Goal: Task Accomplishment & Management: Complete application form

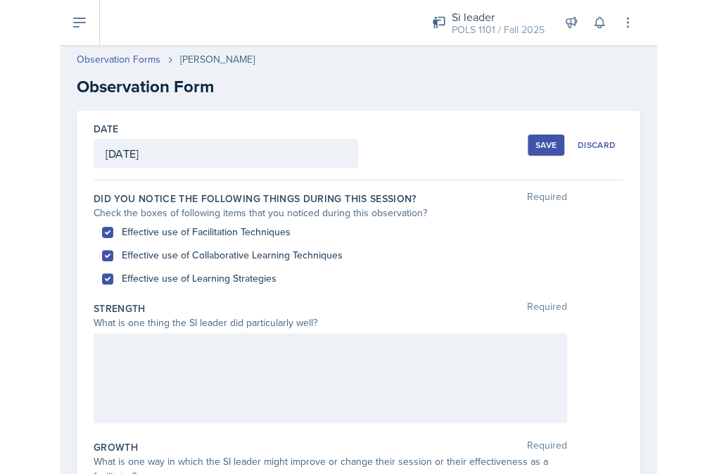
scroll to position [52, 0]
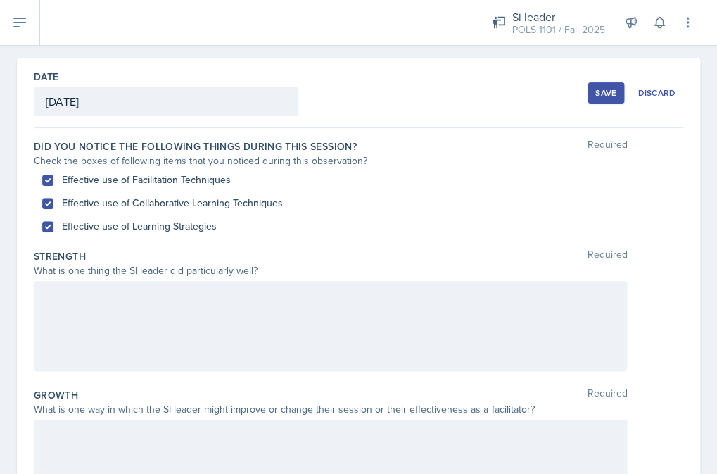
click at [288, 319] on div at bounding box center [331, 326] width 594 height 90
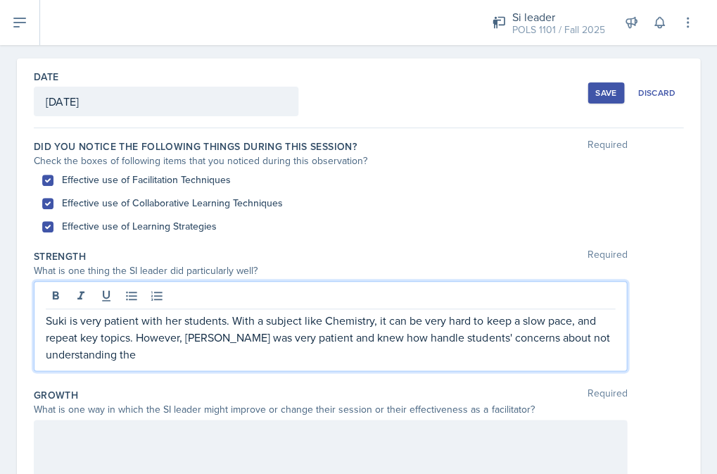
click at [398, 358] on p "Suki is very patient with her students. With a subject like Chemistry, it can b…" at bounding box center [331, 337] width 570 height 51
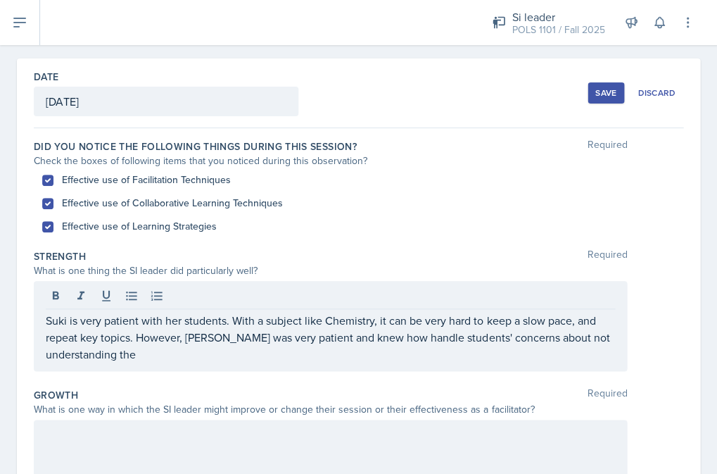
drag, startPoint x: 619, startPoint y: 115, endPoint x: 670, endPoint y: 120, distance: 50.9
click at [597, 120] on div "Date [DATE] [DATE] 31 1 2 3 4 5 6 7 8 9 10 11 12 13 14 15 16 17 18 19 20 21 22 …" at bounding box center [359, 93] width 650 height 70
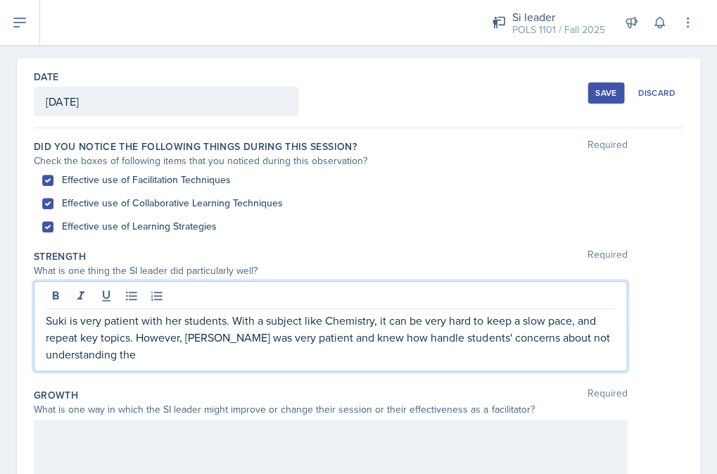
click at [512, 330] on p "Suki is very patient with her students. With a subject like Chemistry, it can b…" at bounding box center [331, 337] width 570 height 51
click at [499, 353] on p "Suki is very patient with her students. With a subject like Chemistry, it can b…" at bounding box center [331, 337] width 570 height 51
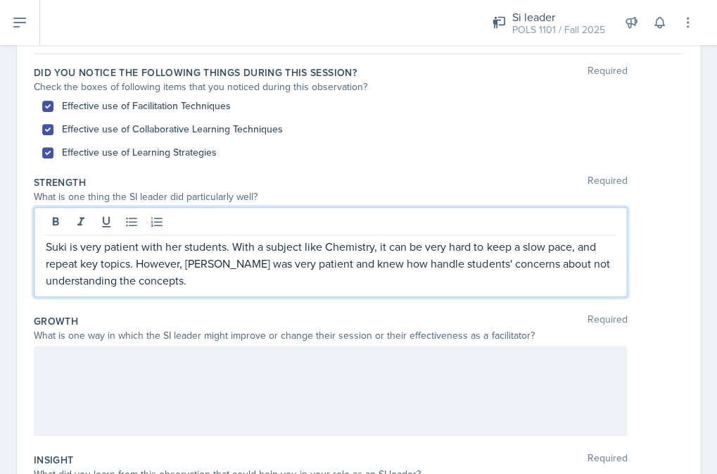
scroll to position [180, 0]
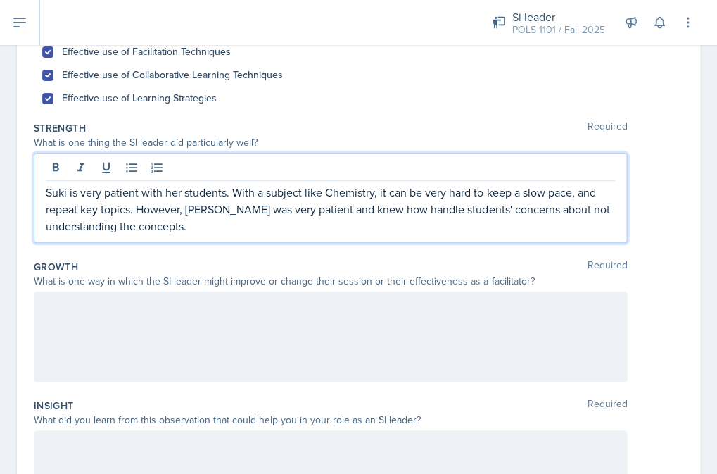
click at [315, 359] on div at bounding box center [331, 337] width 594 height 90
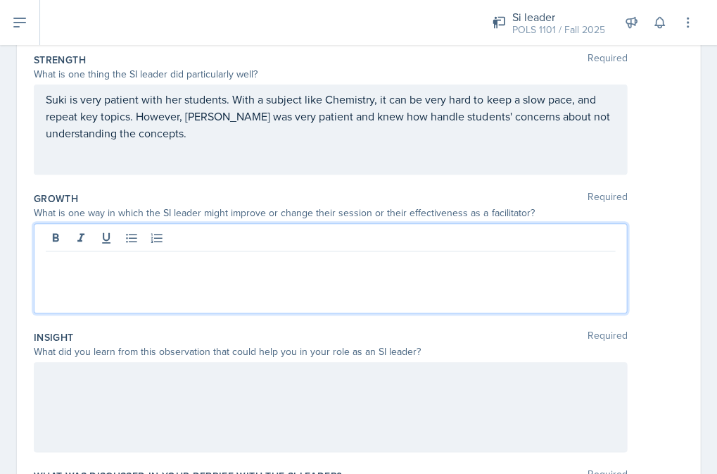
scroll to position [292, 0]
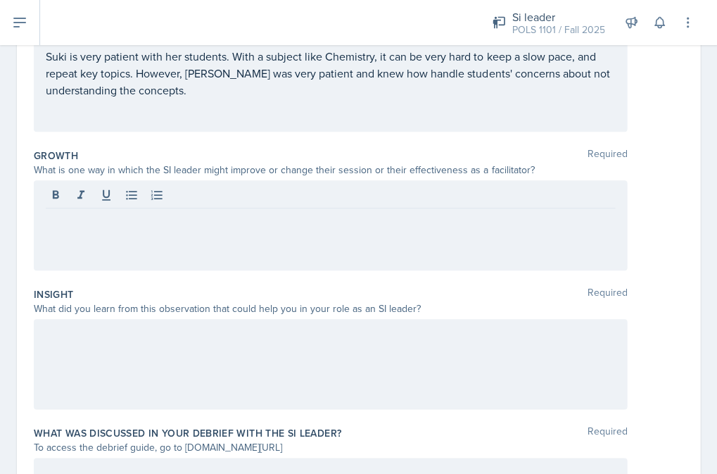
click at [316, 344] on div at bounding box center [331, 364] width 594 height 90
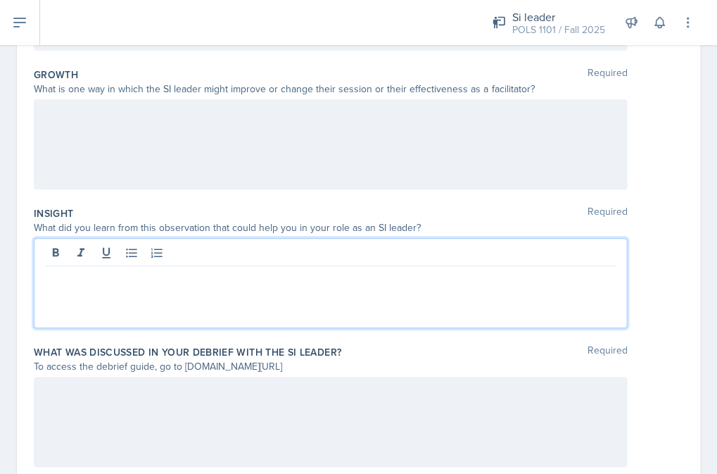
scroll to position [420, 0]
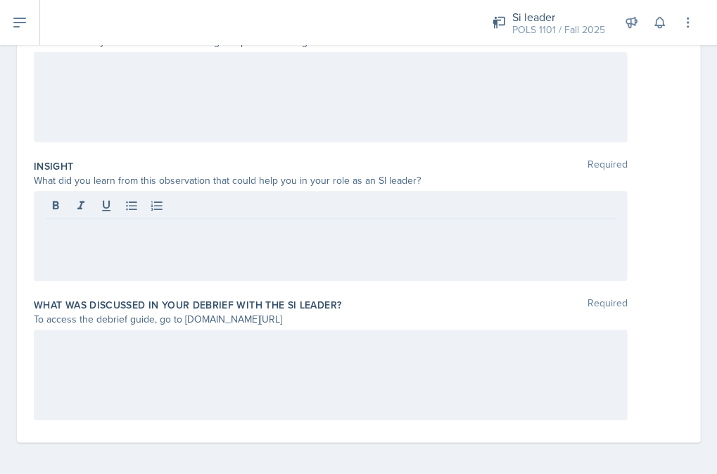
click at [322, 352] on div at bounding box center [331, 375] width 594 height 90
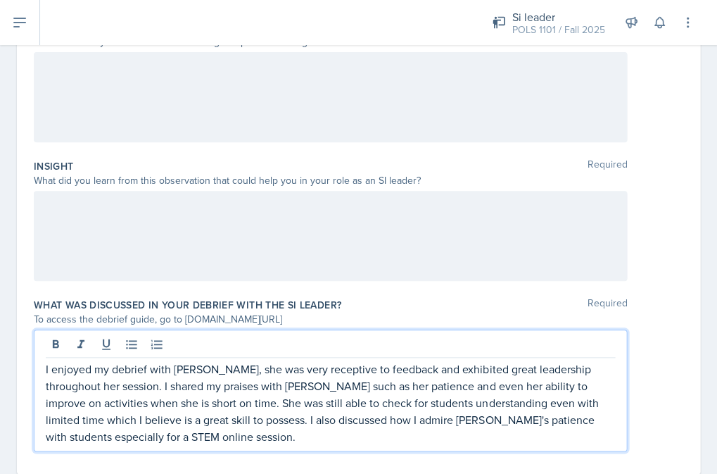
click at [155, 418] on p "I enjoyed my debrief with [PERSON_NAME], she was very receptive to feedback and…" at bounding box center [331, 403] width 570 height 84
click at [182, 440] on p "I enjoyed my debrief with [PERSON_NAME], she was very receptive to feedback and…" at bounding box center [331, 403] width 570 height 84
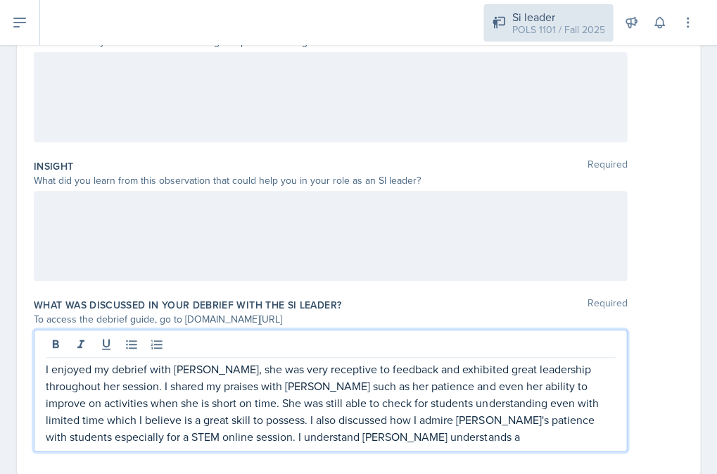
scroll to position [419, 0]
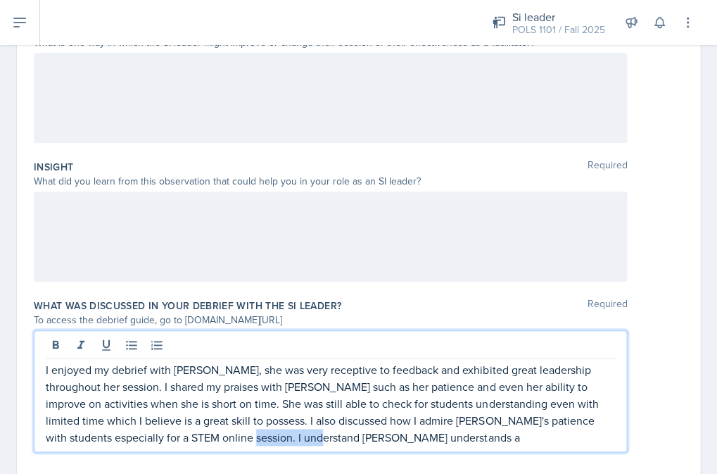
drag, startPoint x: 176, startPoint y: 434, endPoint x: 308, endPoint y: 443, distance: 131.9
click at [308, 443] on div "I enjoyed my debrief with [PERSON_NAME], she was very receptive to feedback and…" at bounding box center [331, 391] width 594 height 122
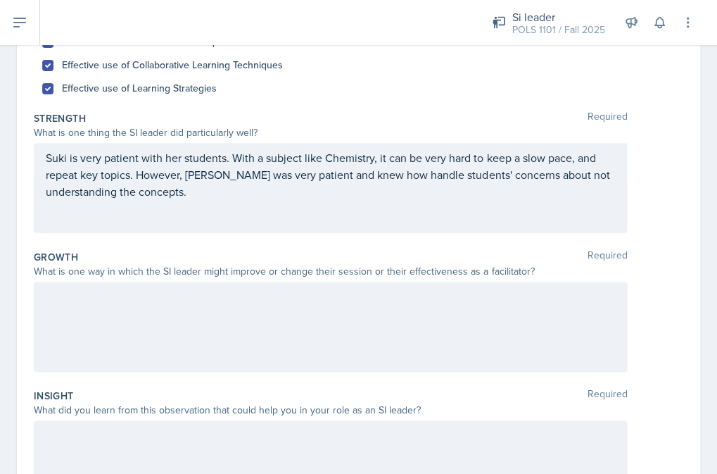
scroll to position [163, 0]
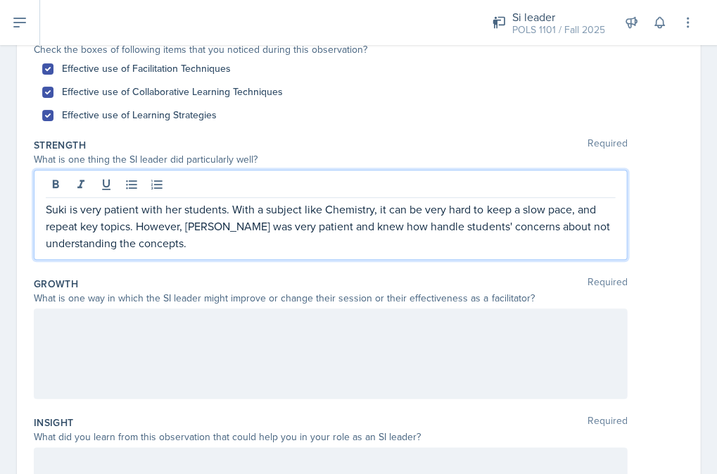
click at [227, 215] on p "Suki is very patient with her students. With a subject like Chemistry, it can b…" at bounding box center [331, 226] width 570 height 51
click at [187, 225] on p "Suki is very patient with her students. With a subject like Chemistry, it can b…" at bounding box center [331, 226] width 570 height 51
click at [384, 221] on p "Suki is very patient with her students. With a subject like Chemistry, it can b…" at bounding box center [331, 226] width 570 height 51
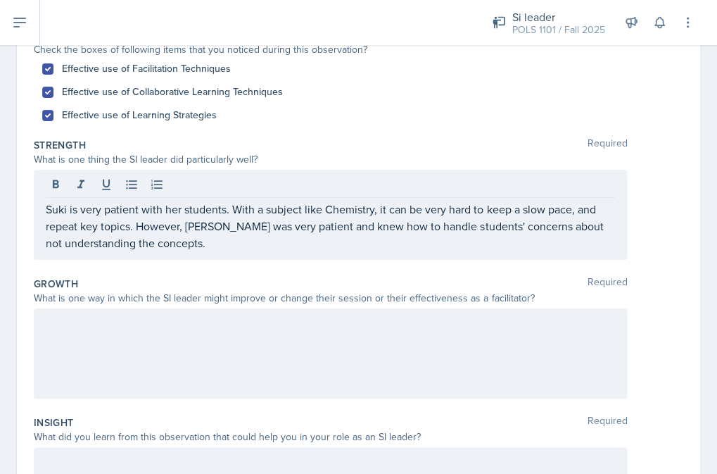
click at [289, 347] on div at bounding box center [331, 353] width 594 height 90
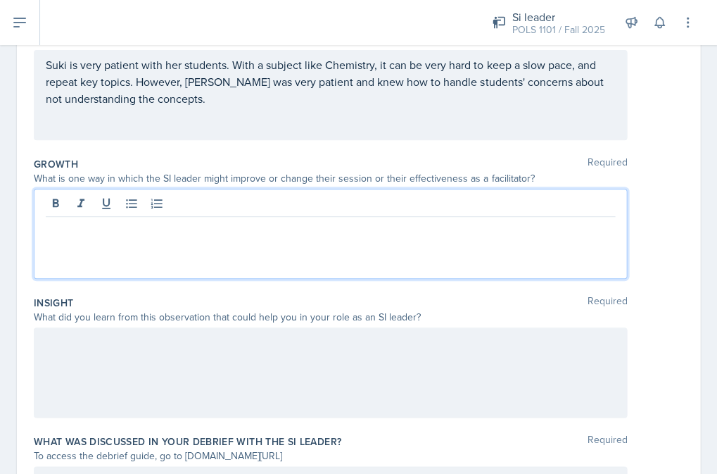
scroll to position [254, 0]
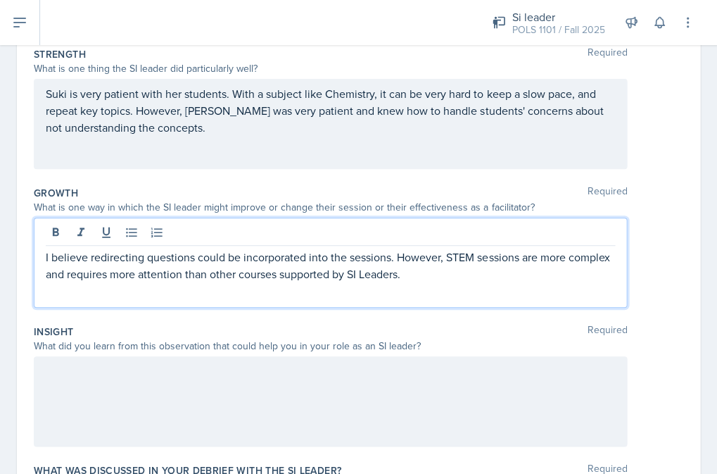
drag, startPoint x: 289, startPoint y: 253, endPoint x: 426, endPoint y: 300, distance: 145.2
click at [427, 300] on div "I believe redirecting questions could be incorporated into the sessions. Howeve…" at bounding box center [331, 263] width 594 height 90
click at [418, 276] on p "I believe redirecting questions could be incorporated into the sessions. Howeve…" at bounding box center [331, 266] width 570 height 34
click at [447, 256] on p "I believe redirecting questions could be incorporated into the sessions. Howeve…" at bounding box center [331, 266] width 570 height 34
drag, startPoint x: 447, startPoint y: 256, endPoint x: 445, endPoint y: 271, distance: 14.9
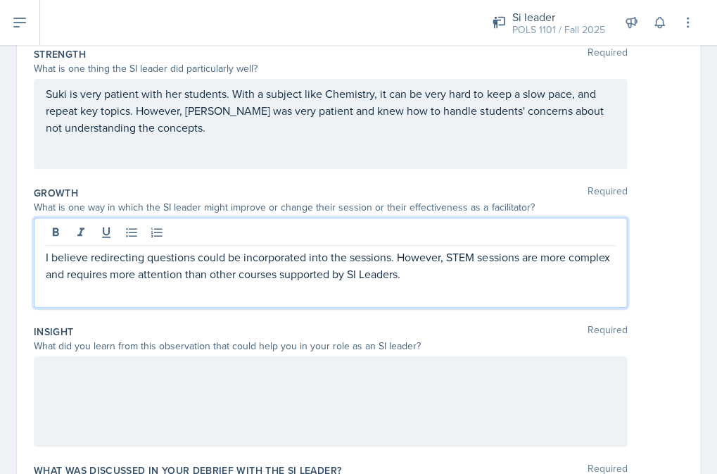
click at [445, 271] on p "I believe redirecting questions could be incorporated into the sessions. Howeve…" at bounding box center [331, 266] width 570 height 34
click at [427, 280] on p "I believe redirecting questions could be incorporated into the sessions. Howeve…" at bounding box center [331, 266] width 570 height 34
click at [535, 274] on p "I believe redirecting questions could be incorporated into the sessions. Howeve…" at bounding box center [331, 266] width 570 height 34
click at [597, 271] on div "I believe redirecting questions could be incorporated into the sessions. Howeve…" at bounding box center [331, 263] width 594 height 90
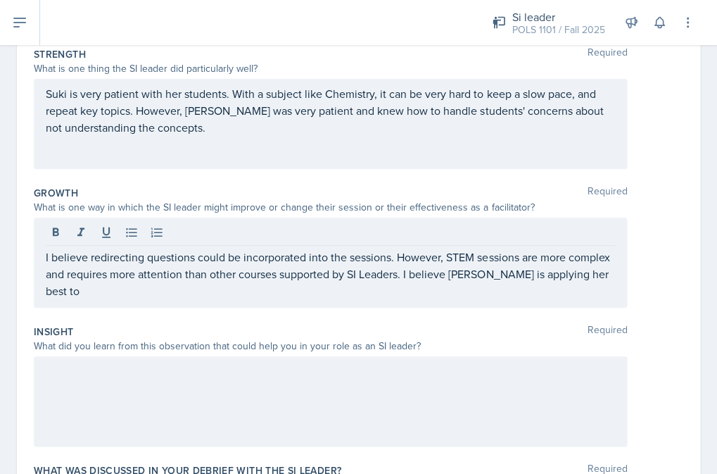
click at [597, 280] on div "I believe redirecting questions could be incorporated into the sessions. Howeve…" at bounding box center [331, 263] width 594 height 90
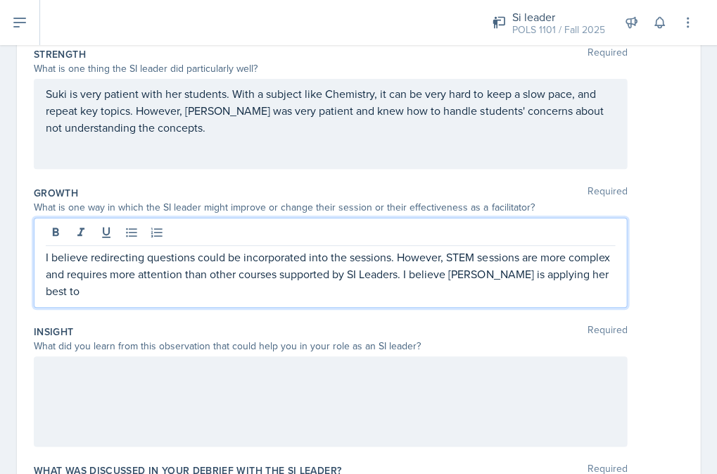
click at [597, 287] on div "I believe redirecting questions could be incorporated into the sessions. Howeve…" at bounding box center [331, 263] width 594 height 90
click at [597, 278] on p "I believe redirecting questions could be incorporated into the sessions. Howeve…" at bounding box center [331, 274] width 570 height 51
click at [511, 413] on div at bounding box center [331, 401] width 594 height 90
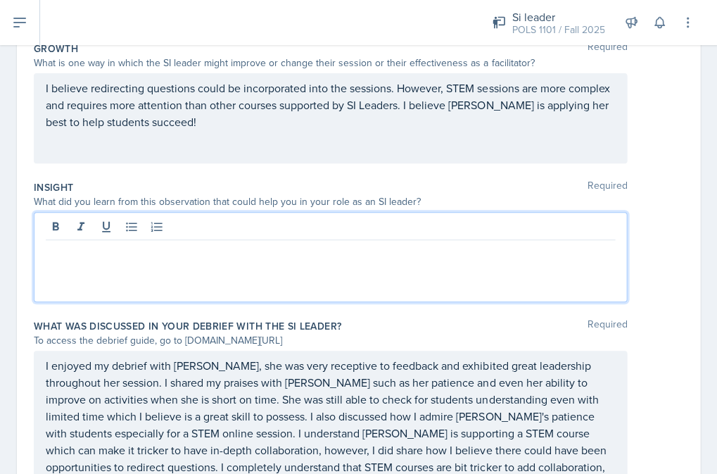
scroll to position [411, 0]
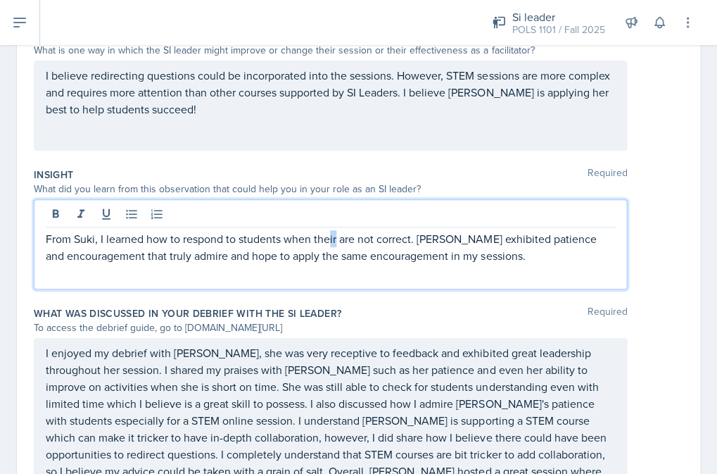
click at [336, 234] on p "From Suki, I learned how to respond to students when their are not correct. [PE…" at bounding box center [331, 247] width 570 height 34
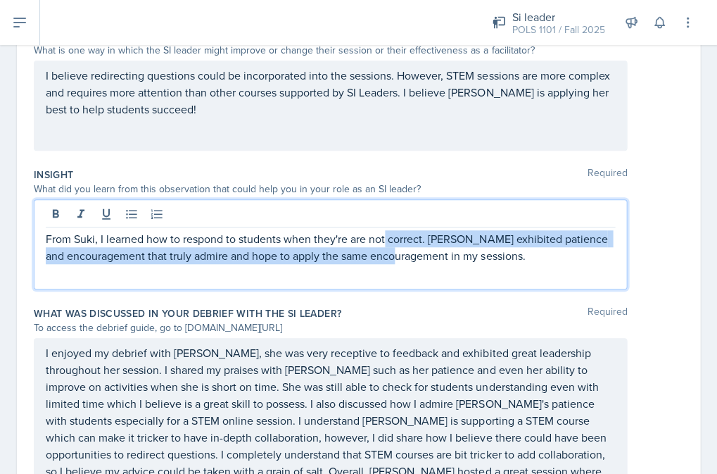
drag, startPoint x: 427, startPoint y: 244, endPoint x: 385, endPoint y: 242, distance: 41.6
click at [385, 242] on p "From Suki, I learned how to respond to students when they're are not correct. […" at bounding box center [331, 247] width 570 height 34
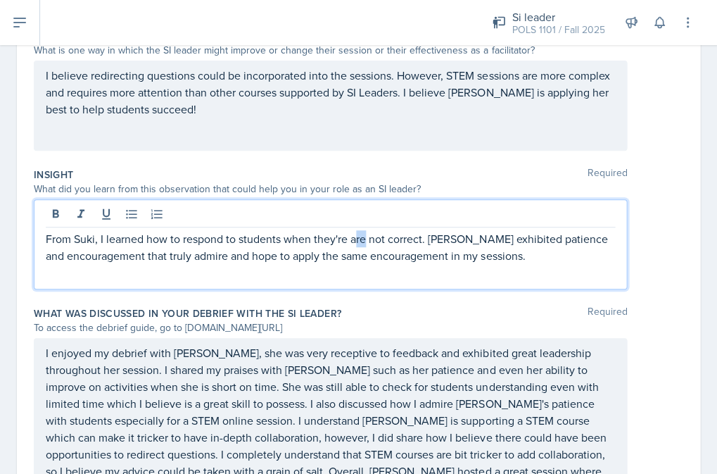
drag, startPoint x: 365, startPoint y: 242, endPoint x: 356, endPoint y: 241, distance: 8.5
click at [356, 241] on p "From Suki, I learned how to respond to students when they're are not correct. […" at bounding box center [331, 247] width 570 height 34
click at [337, 237] on p "From Suki, I learned how to respond to students when they're are not correct. […" at bounding box center [331, 247] width 570 height 34
click at [333, 237] on p "From Suki, I learned how to respond to students when they're are not correct. […" at bounding box center [331, 247] width 570 height 34
drag, startPoint x: 331, startPoint y: 237, endPoint x: 425, endPoint y: 234, distance: 93.7
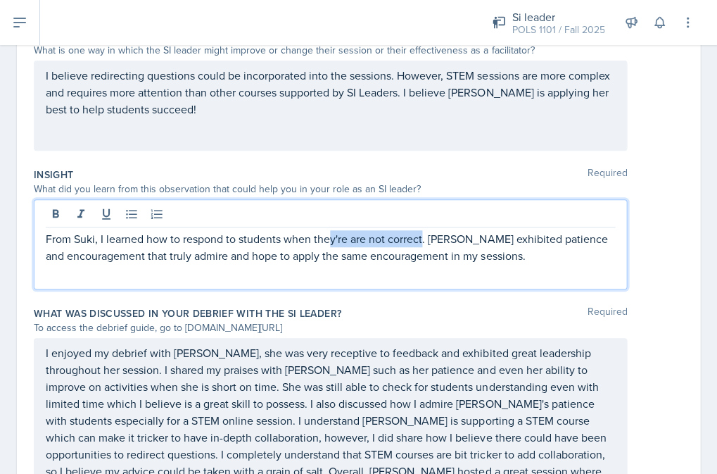
click at [425, 234] on p "From Suki, I learned how to respond to students when they're are not correct. […" at bounding box center [331, 247] width 570 height 34
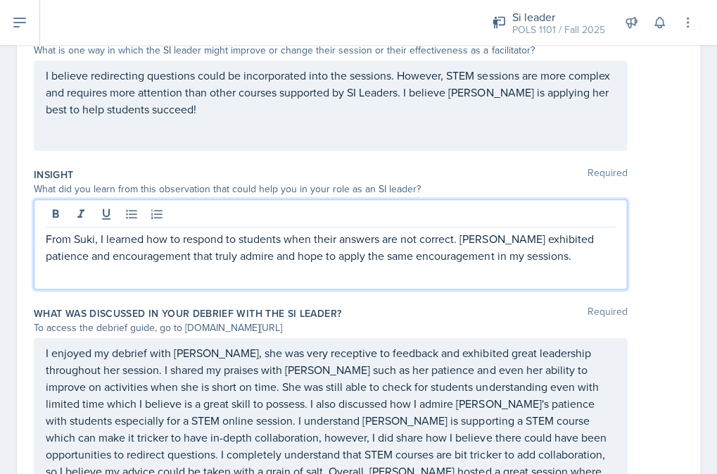
click at [149, 253] on p "From Suki, I learned how to respond to students when their answers are not corr…" at bounding box center [331, 247] width 570 height 34
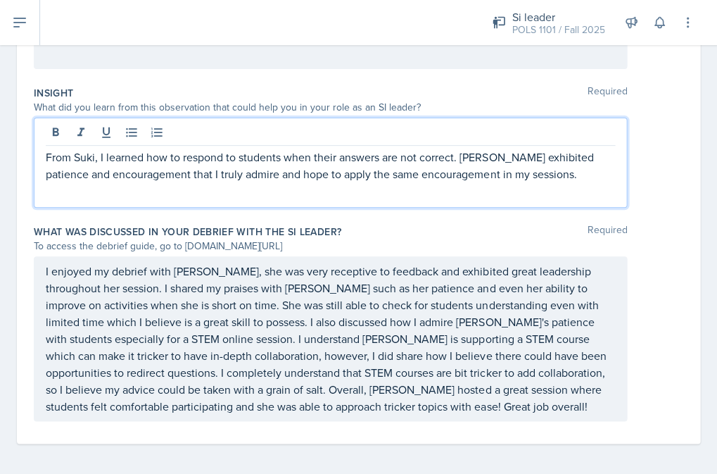
scroll to position [0, 0]
click at [551, 177] on p "From Suki, I learned how to respond to students when their answers are not corr…" at bounding box center [331, 166] width 570 height 34
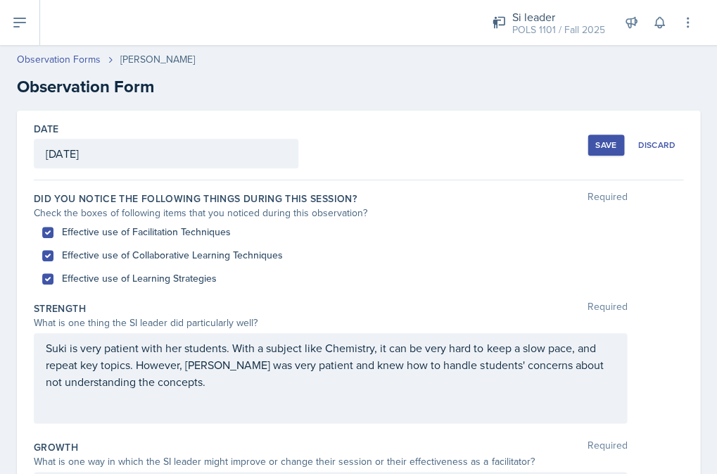
click at [570, 141] on div "Date [DATE] [DATE] 31 1 2 3 4 5 6 7 8 9 10 11 12 13 14 15 16 17 18 19 20 21 22 …" at bounding box center [359, 146] width 650 height 70
click at [579, 146] on div "Date [DATE] [DATE] 31 1 2 3 4 5 6 7 8 9 10 11 12 13 14 15 16 17 18 19 20 21 22 …" at bounding box center [359, 146] width 650 height 70
click at [597, 142] on div "Save" at bounding box center [606, 144] width 21 height 11
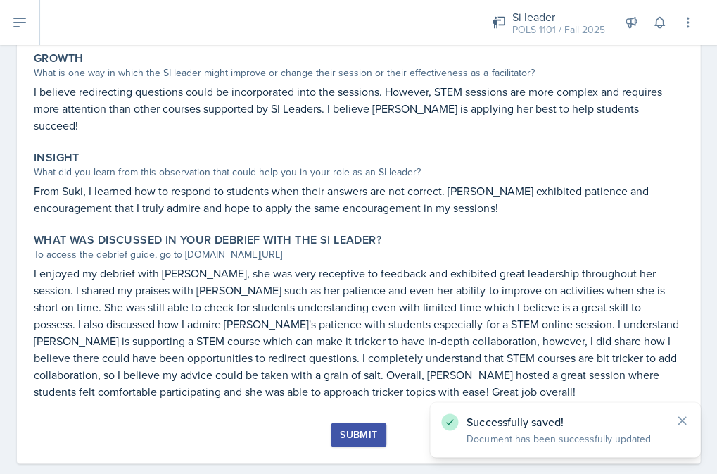
click at [382, 422] on button "Submit" at bounding box center [359, 434] width 56 height 24
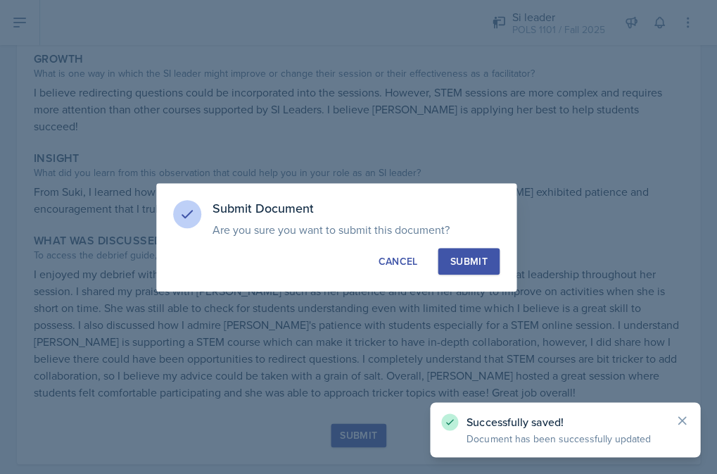
click at [459, 261] on div "Submit" at bounding box center [468, 261] width 37 height 14
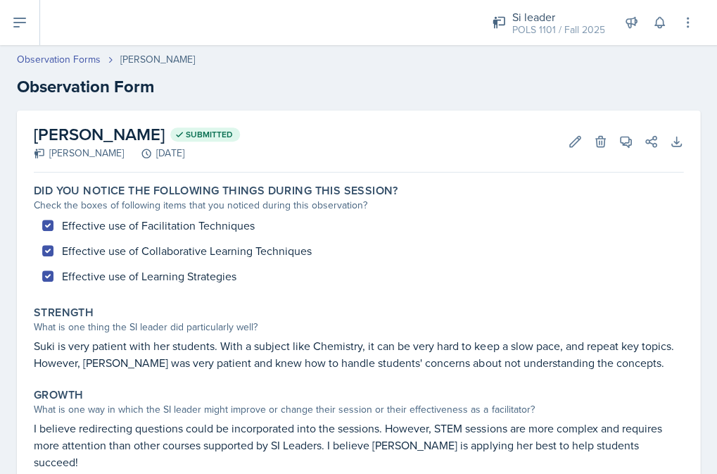
scroll to position [0, 0]
click at [25, 13] on button at bounding box center [20, 22] width 40 height 45
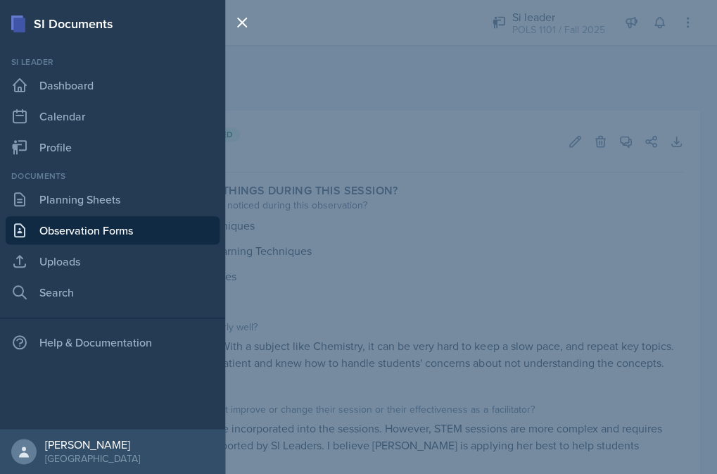
click at [100, 216] on link "Observation Forms" at bounding box center [113, 230] width 214 height 28
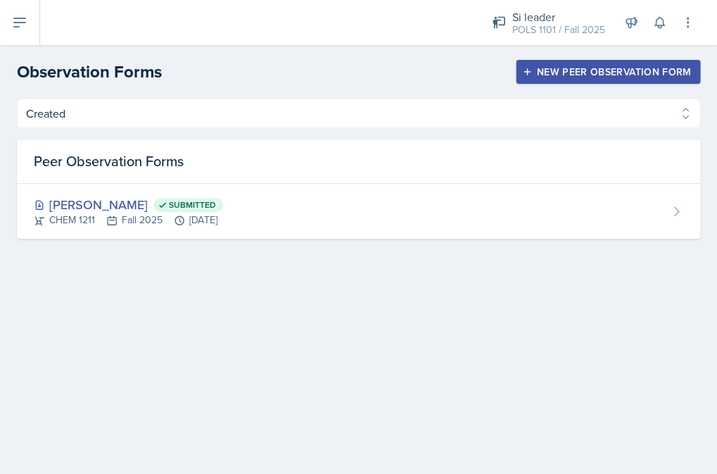
click at [564, 82] on button "New Peer Observation Form" at bounding box center [608, 72] width 184 height 24
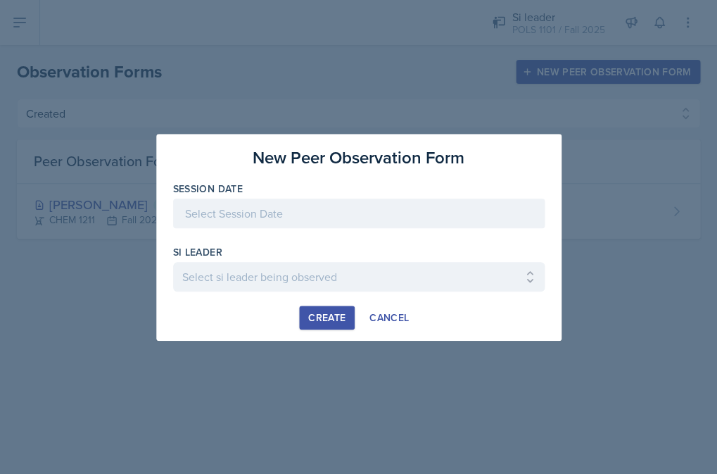
click at [263, 228] on div at bounding box center [359, 235] width 372 height 14
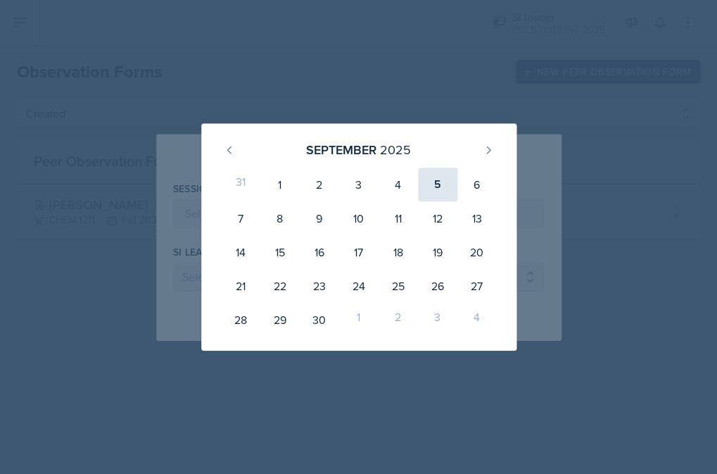
click at [437, 187] on div "5" at bounding box center [437, 185] width 39 height 34
type input "[DATE]"
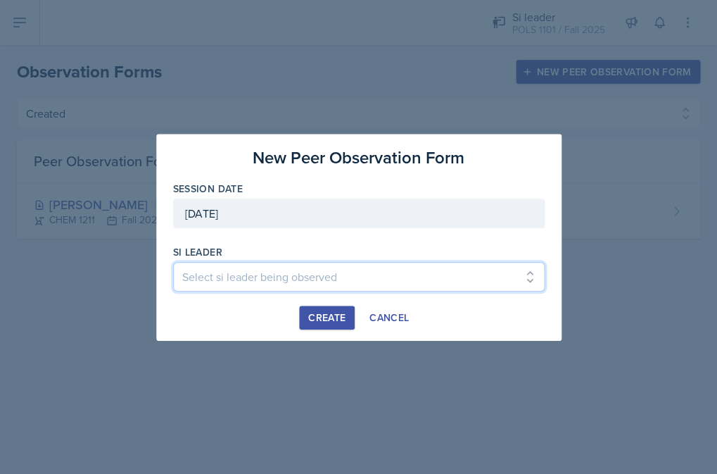
select select "6dffd7ea-8e54-488c-a7a7-4110a68f9068"
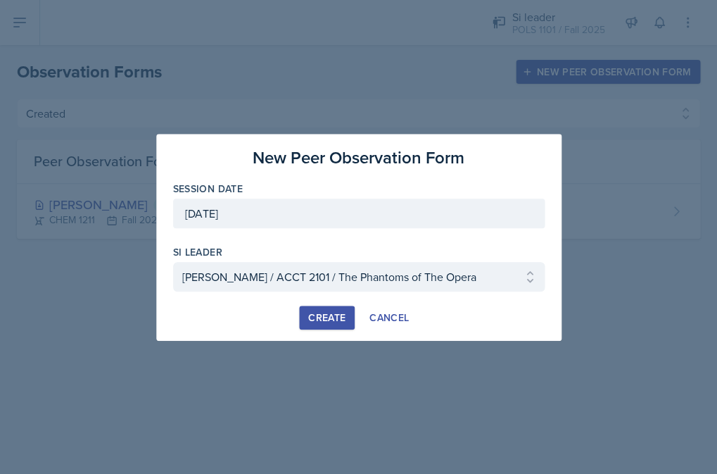
click at [323, 313] on div "Create" at bounding box center [326, 317] width 37 height 11
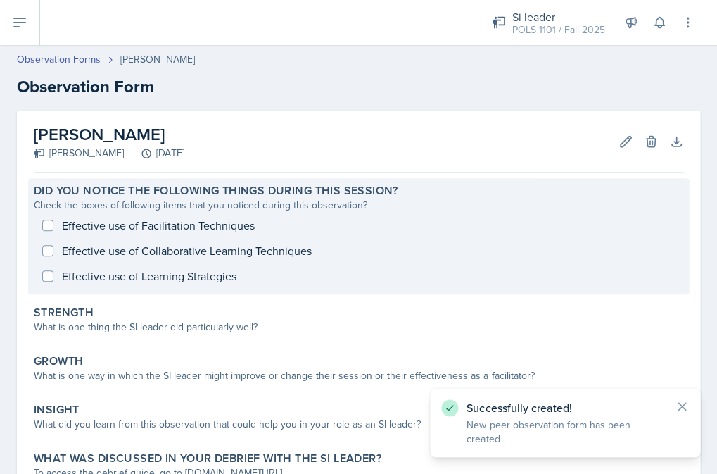
click at [192, 256] on div "Effective use of Facilitation Techniques Effective use of Collaborative Learnin…" at bounding box center [359, 251] width 650 height 76
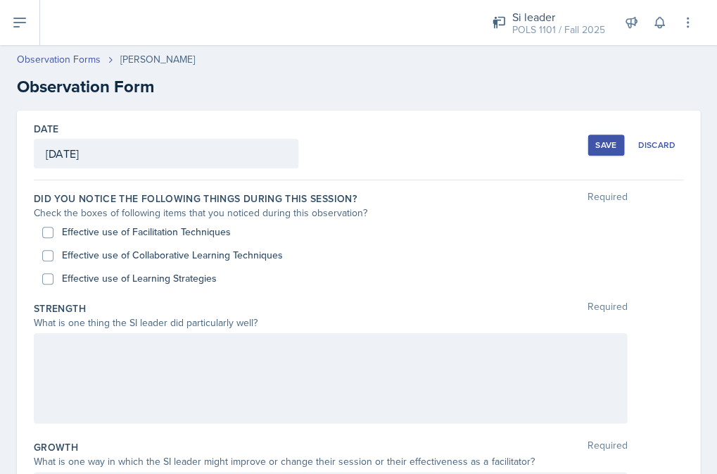
click at [173, 267] on div "Effective use of Learning Strategies" at bounding box center [358, 278] width 633 height 23
click at [161, 256] on label "Effective use of Collaborative Learning Techniques" at bounding box center [172, 255] width 221 height 15
click at [54, 256] on input "Effective use of Collaborative Learning Techniques" at bounding box center [47, 255] width 11 height 11
checkbox input "true"
click at [175, 279] on label "Effective use of Learning Strategies" at bounding box center [139, 278] width 155 height 15
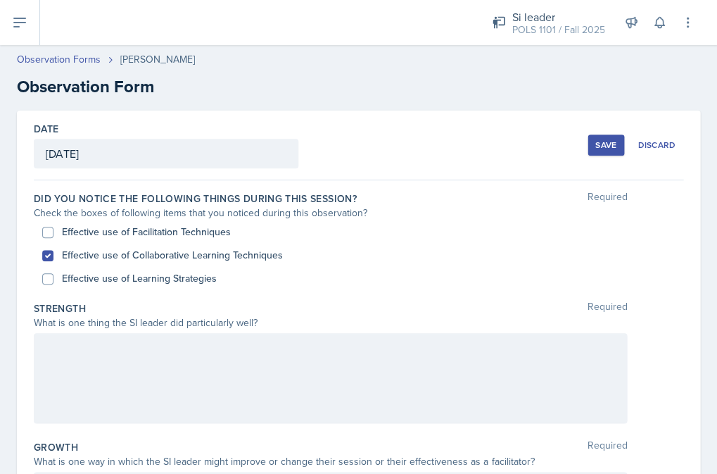
click at [54, 279] on input "Effective use of Learning Strategies" at bounding box center [47, 278] width 11 height 11
checkbox input "true"
click at [206, 234] on label "Effective use of Facilitation Techniques" at bounding box center [146, 232] width 169 height 15
click at [54, 234] on input "Effective use of Facilitation Techniques" at bounding box center [47, 232] width 11 height 11
checkbox input "true"
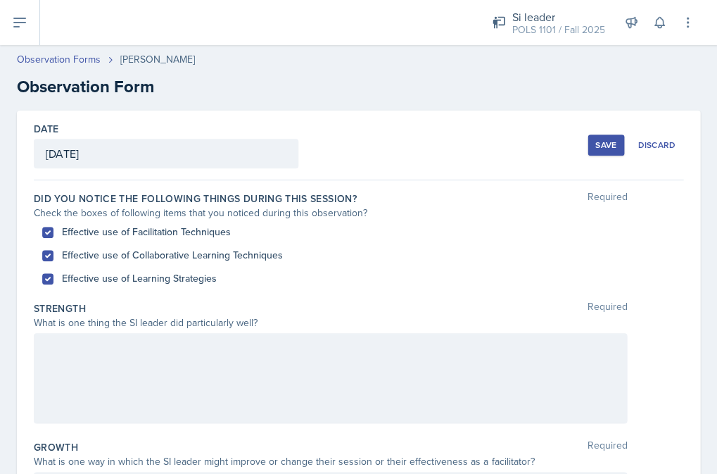
scroll to position [28, 0]
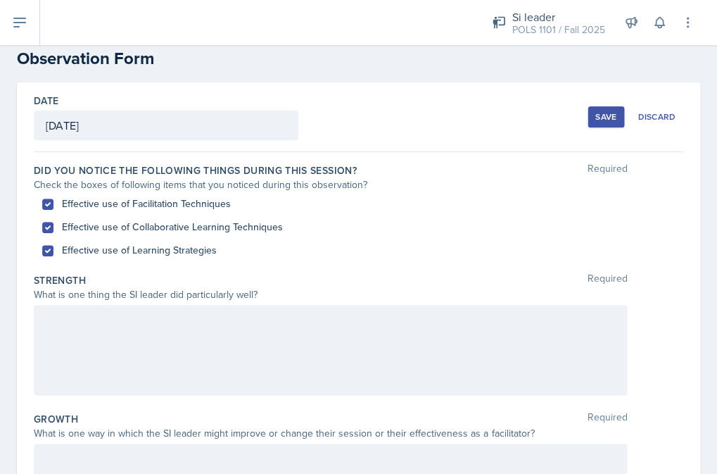
click at [199, 341] on div at bounding box center [331, 350] width 594 height 90
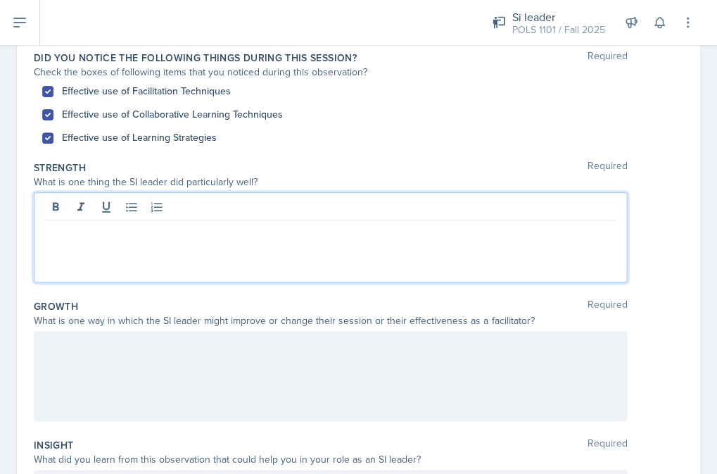
scroll to position [223, 0]
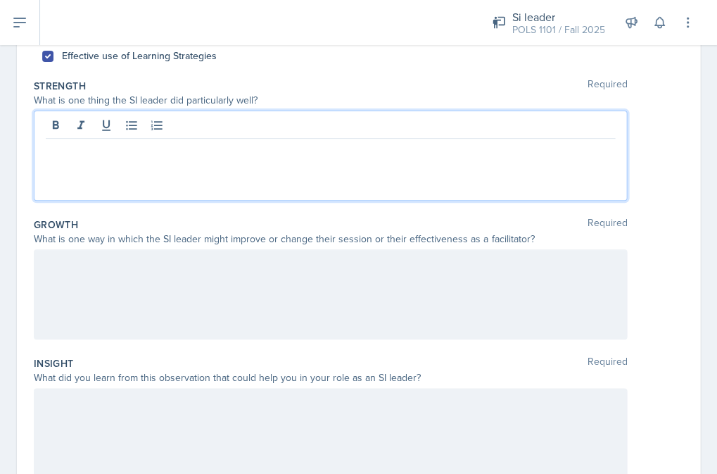
click at [344, 441] on div at bounding box center [331, 433] width 594 height 90
click at [444, 117] on div at bounding box center [331, 156] width 594 height 90
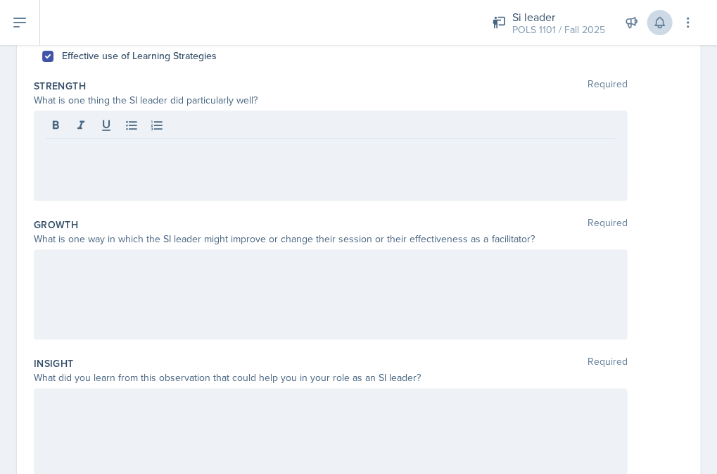
click at [597, 22] on icon at bounding box center [660, 22] width 14 height 14
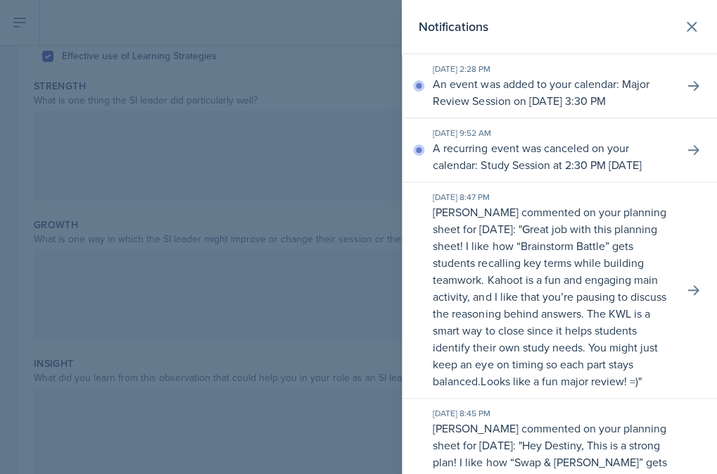
click at [235, 218] on div at bounding box center [358, 237] width 717 height 474
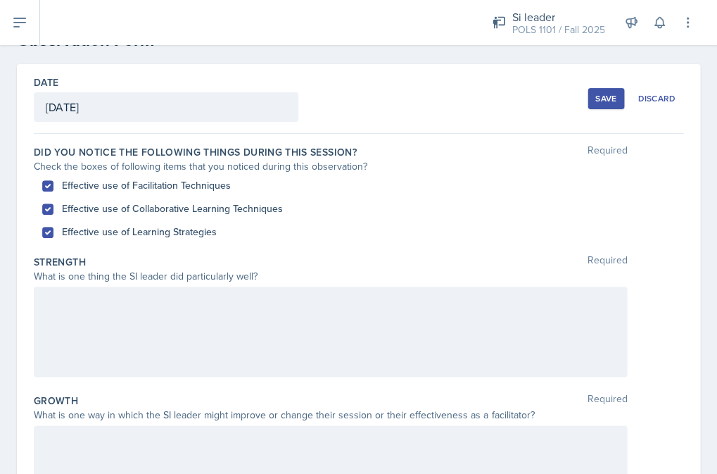
scroll to position [31, 0]
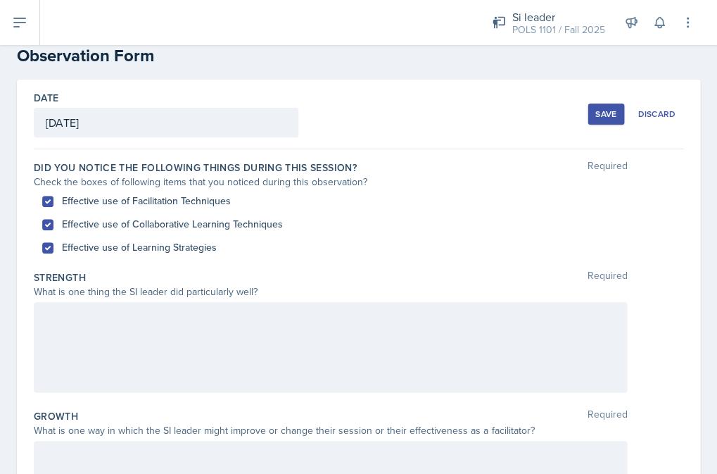
click at [597, 116] on div "Save" at bounding box center [606, 113] width 21 height 11
